Goal: Information Seeking & Learning: Learn about a topic

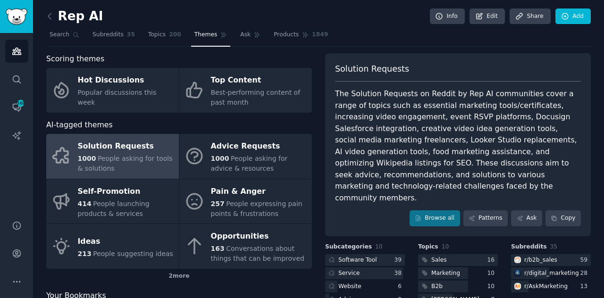
click at [51, 9] on link at bounding box center [52, 16] width 12 height 15
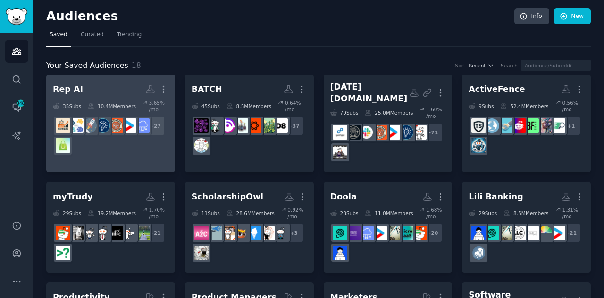
click at [110, 137] on div "+ 27" at bounding box center [111, 136] width 116 height 40
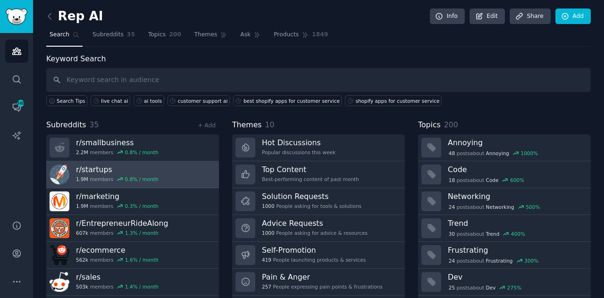
click at [104, 172] on h3 "r/ startups" at bounding box center [117, 170] width 83 height 10
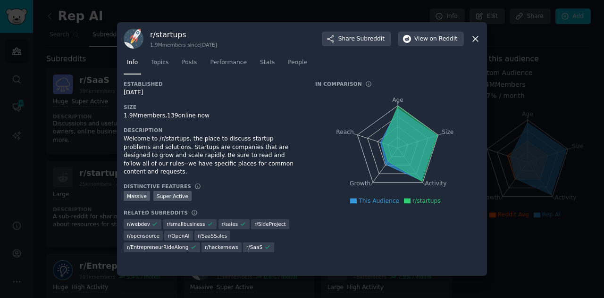
click at [473, 42] on icon at bounding box center [476, 39] width 10 height 10
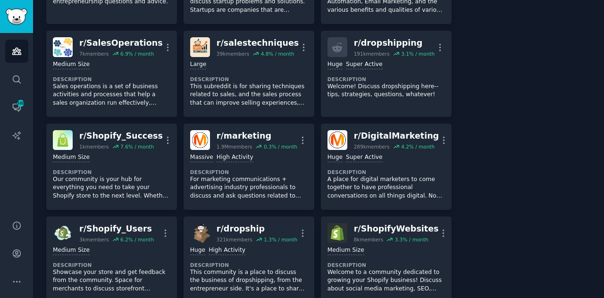
scroll to position [321, 0]
